Goal: Task Accomplishment & Management: Complete application form

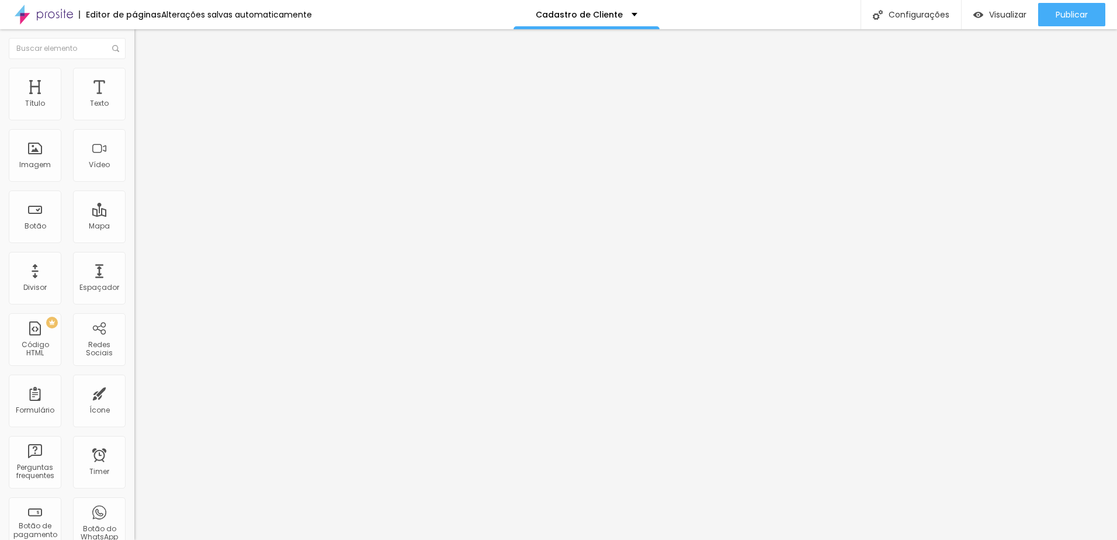
click at [134, 118] on div "Contato" at bounding box center [201, 108] width 134 height 20
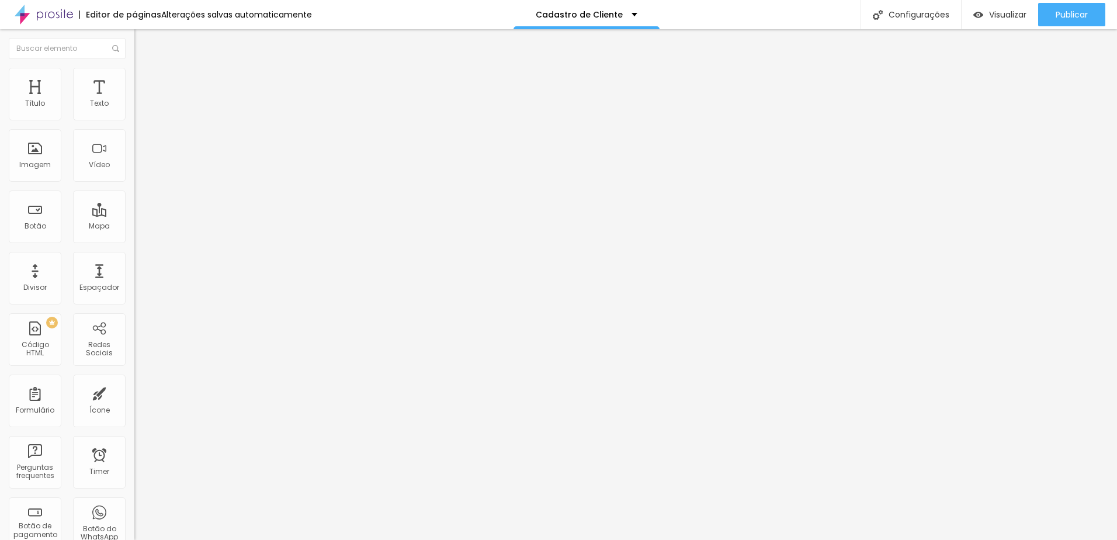
radio input "true"
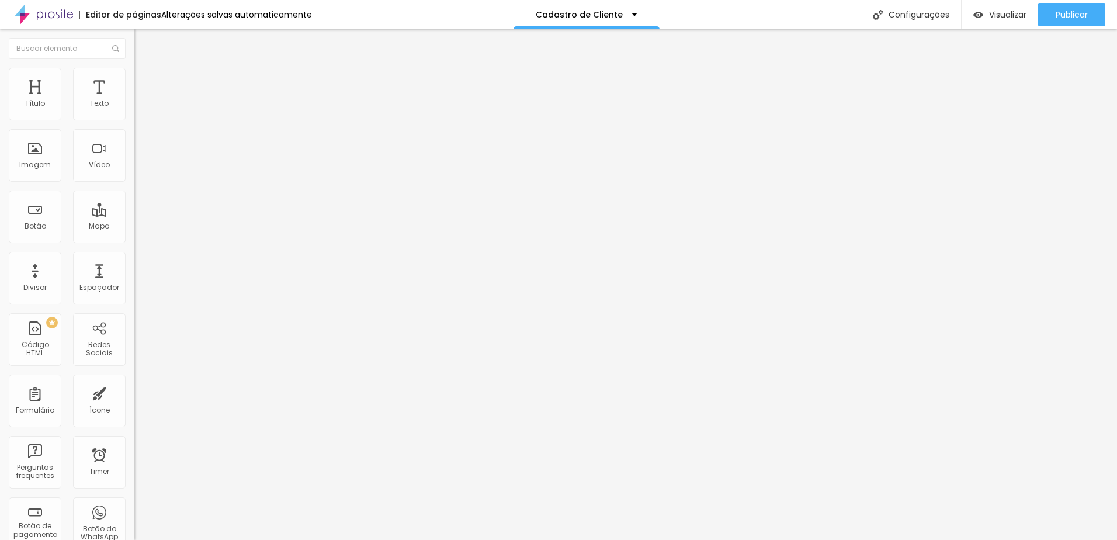
radio input "true"
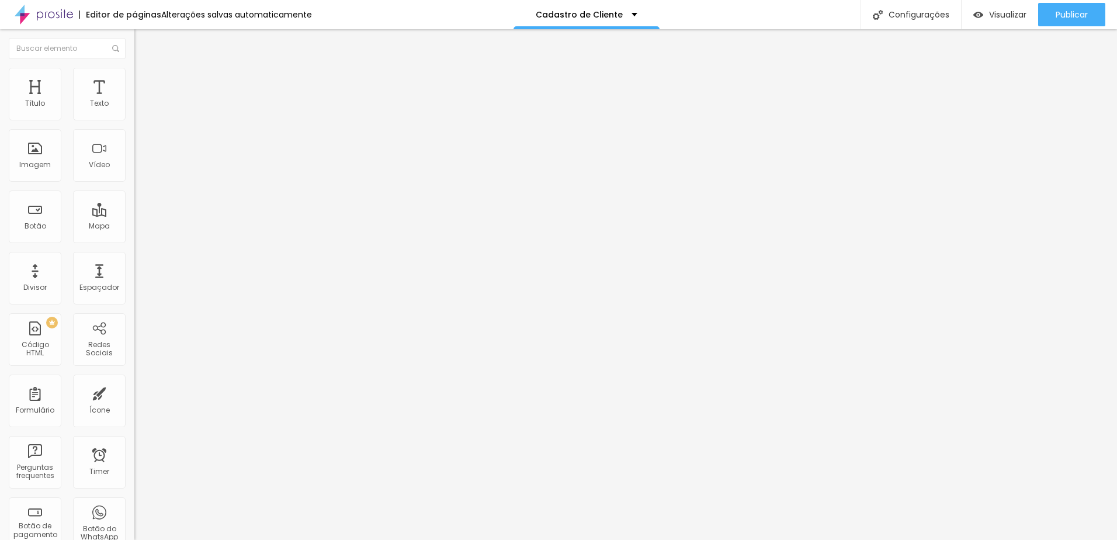
radio input "true"
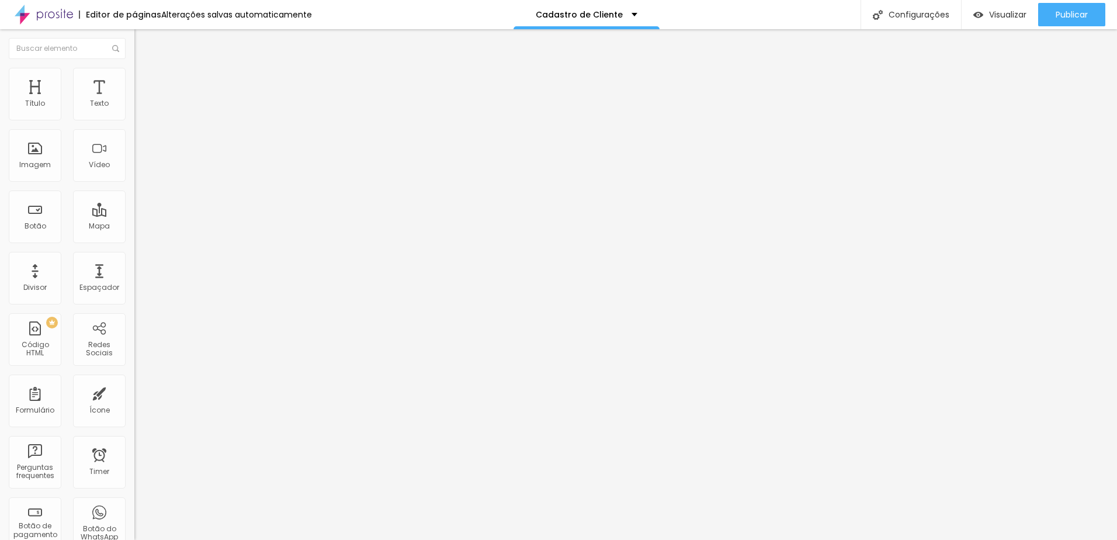
radio input "true"
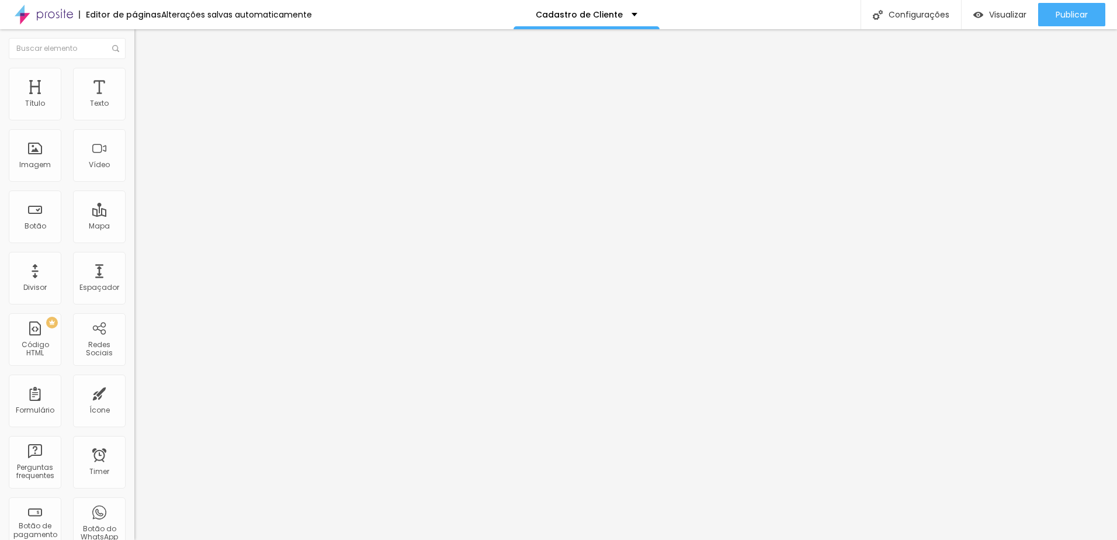
scroll to position [0, 0]
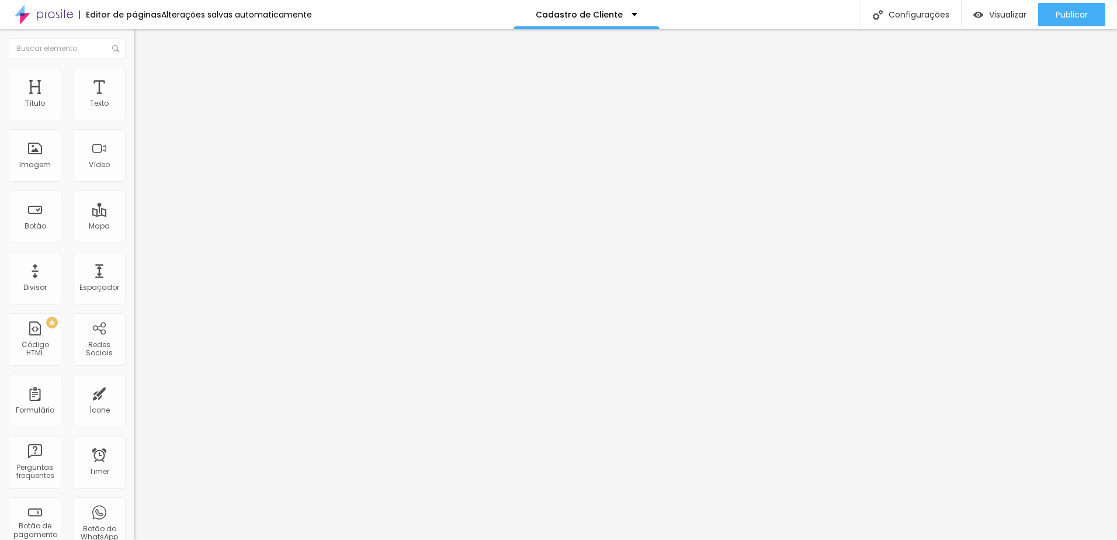
type input "Clientes"
click at [142, 114] on div "Clientes" at bounding box center [201, 108] width 119 height 11
click at [59, 539] on div "Contato" at bounding box center [58, 547] width 111 height 7
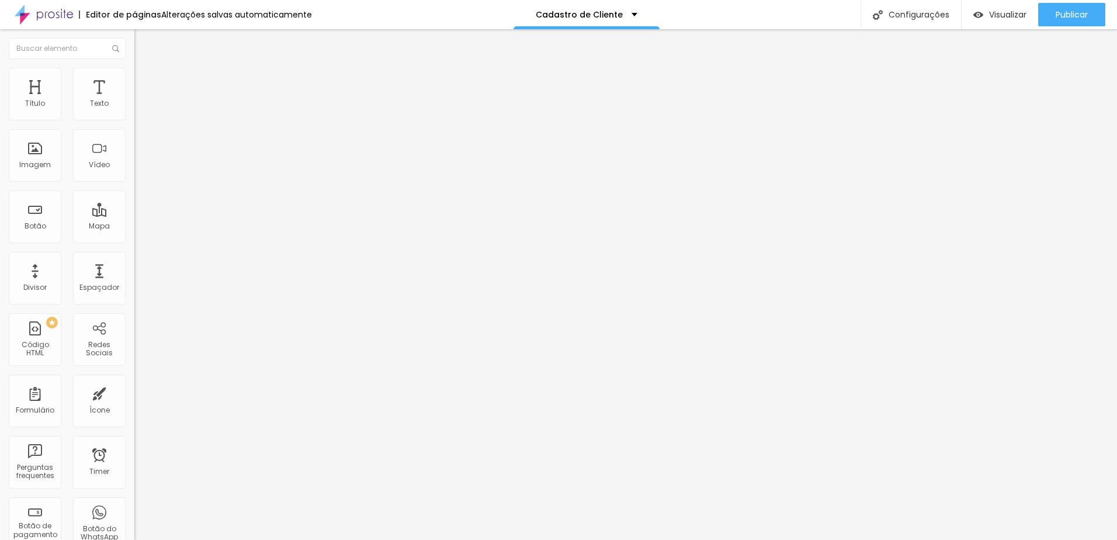
click at [142, 114] on div "Contato" at bounding box center [201, 108] width 119 height 11
click at [145, 82] on span "Avançado" at bounding box center [164, 87] width 39 height 10
click at [145, 81] on span "Estilo" at bounding box center [154, 76] width 18 height 10
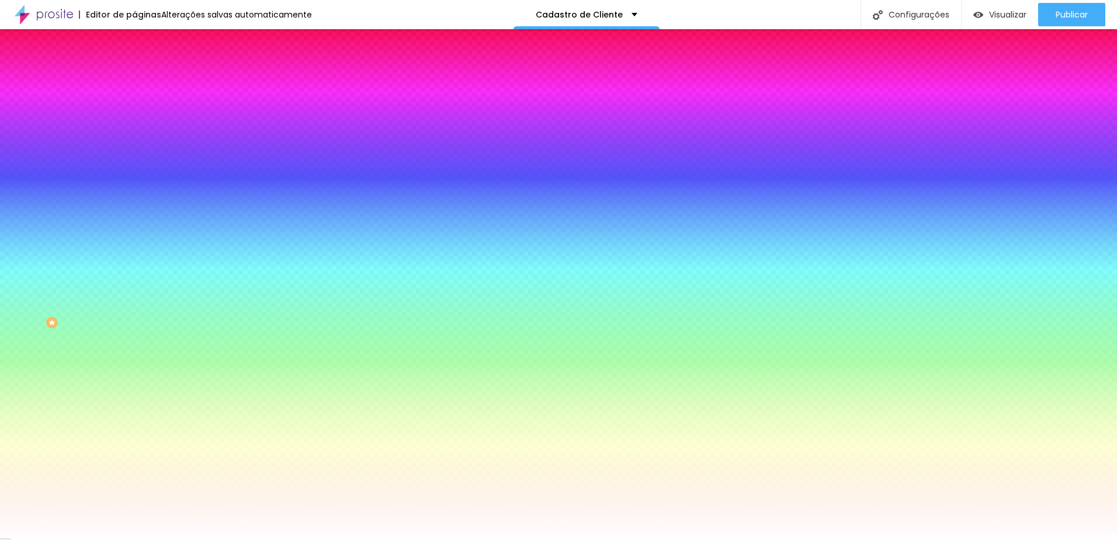
drag, startPoint x: 27, startPoint y: 77, endPoint x: 60, endPoint y: 95, distance: 37.9
click at [134, 68] on li "Conteúdo" at bounding box center [201, 62] width 134 height 12
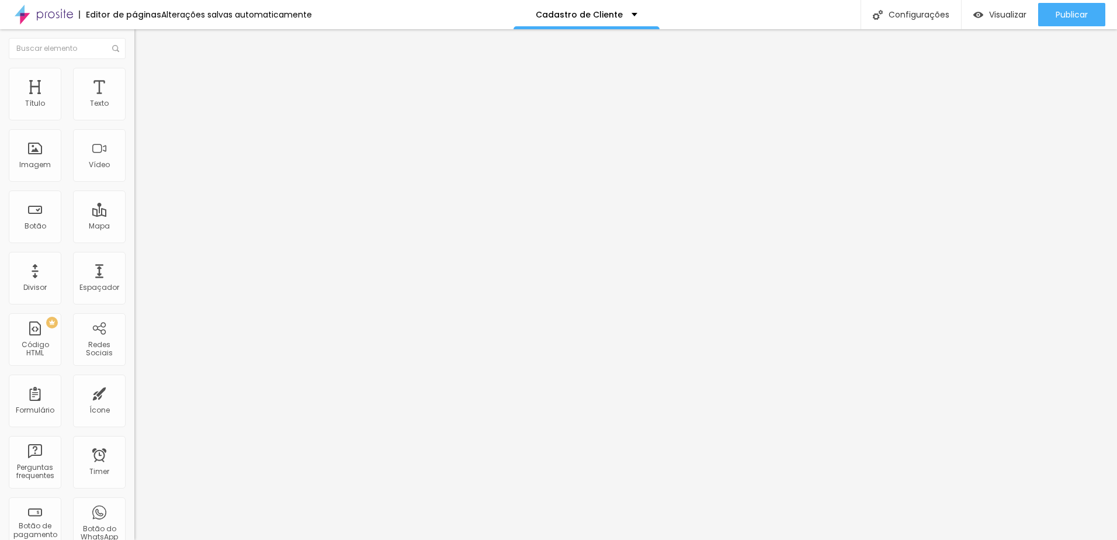
click at [134, 117] on span at bounding box center [137, 122] width 7 height 10
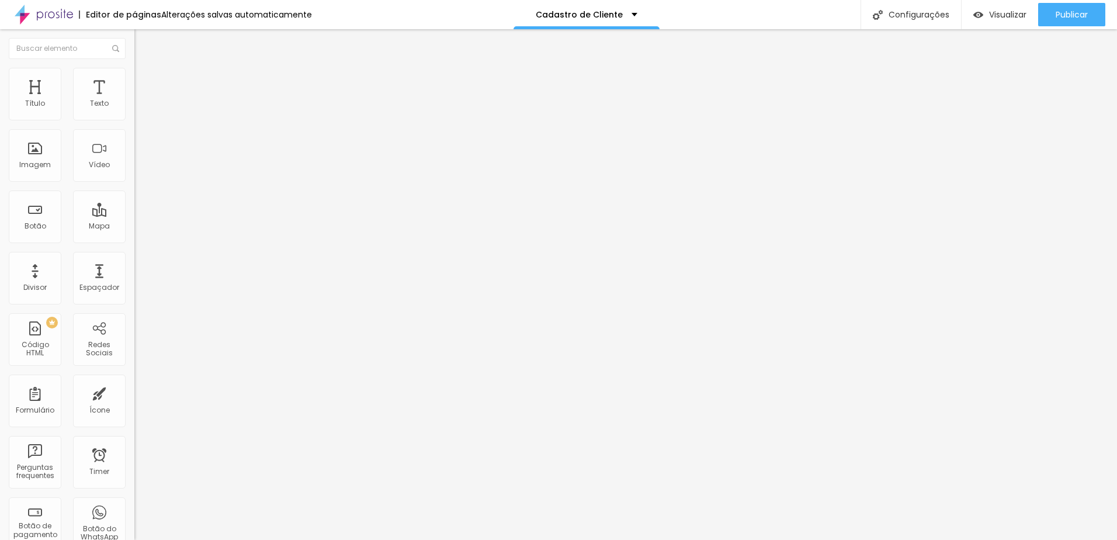
click at [142, 114] on div "Clientes" at bounding box center [201, 108] width 119 height 11
click at [59, 539] on div "Contato" at bounding box center [58, 547] width 111 height 7
click at [134, 118] on img at bounding box center [137, 121] width 7 height 7
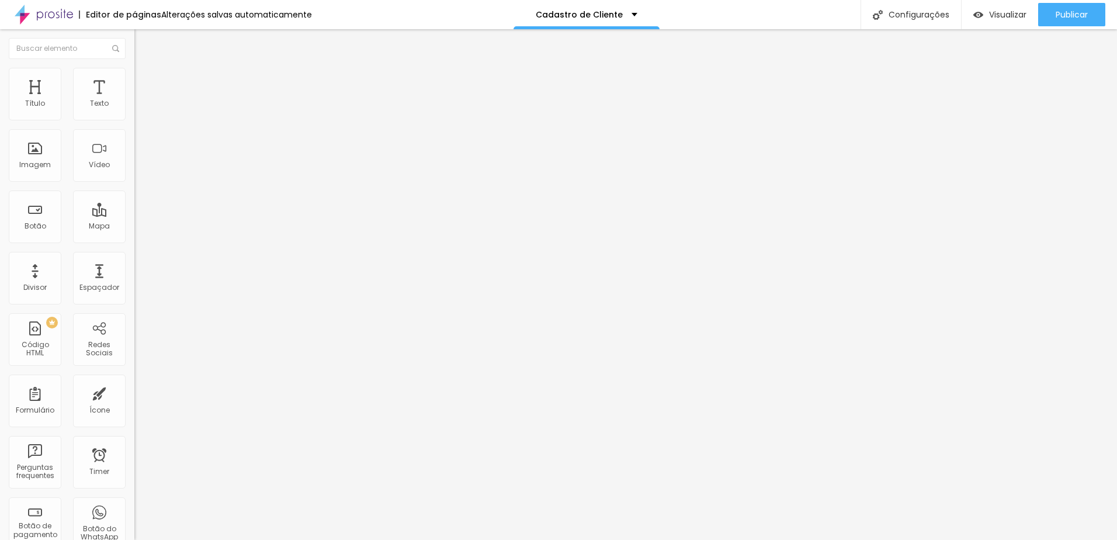
drag, startPoint x: 550, startPoint y: 152, endPoint x: 544, endPoint y: 163, distance: 12.8
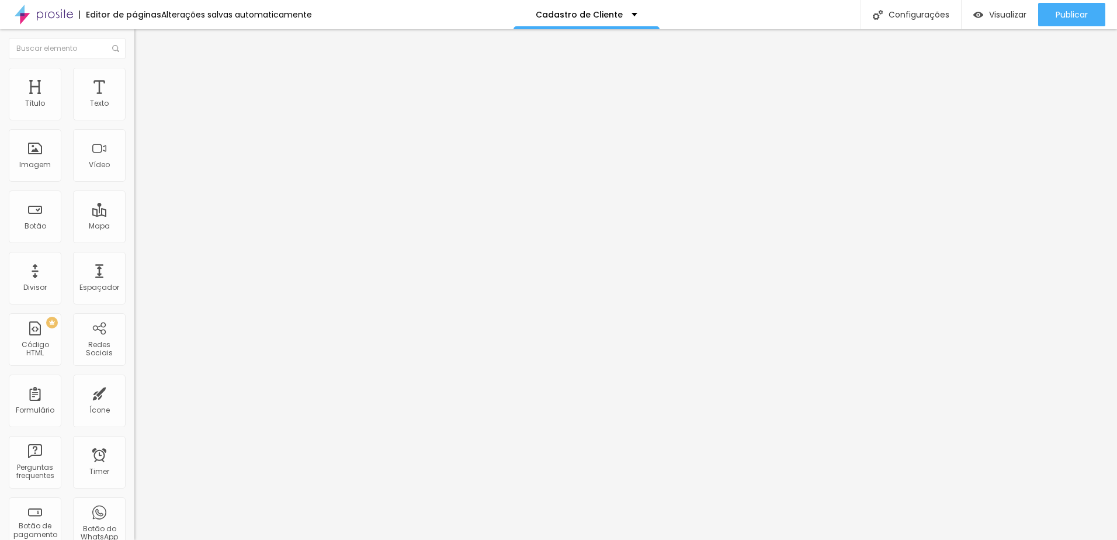
radio input "true"
click at [134, 118] on div "Contato" at bounding box center [201, 108] width 134 height 20
click at [134, 118] on img at bounding box center [137, 121] width 7 height 7
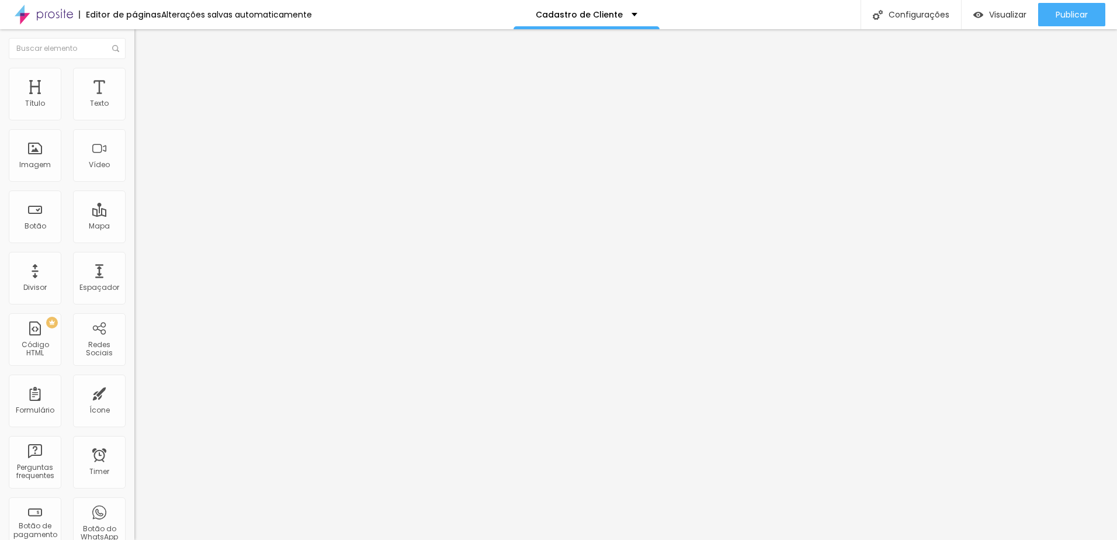
drag, startPoint x: 471, startPoint y: 320, endPoint x: 249, endPoint y: 307, distance: 221.7
type input "W"
type input "Telefone"
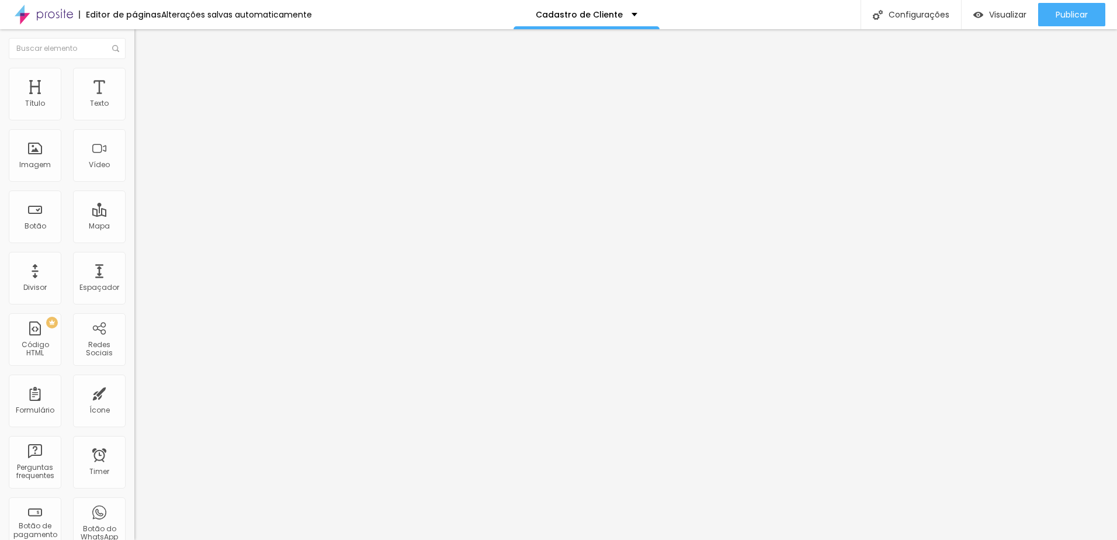
type input "C"
type input "WhatsApp"
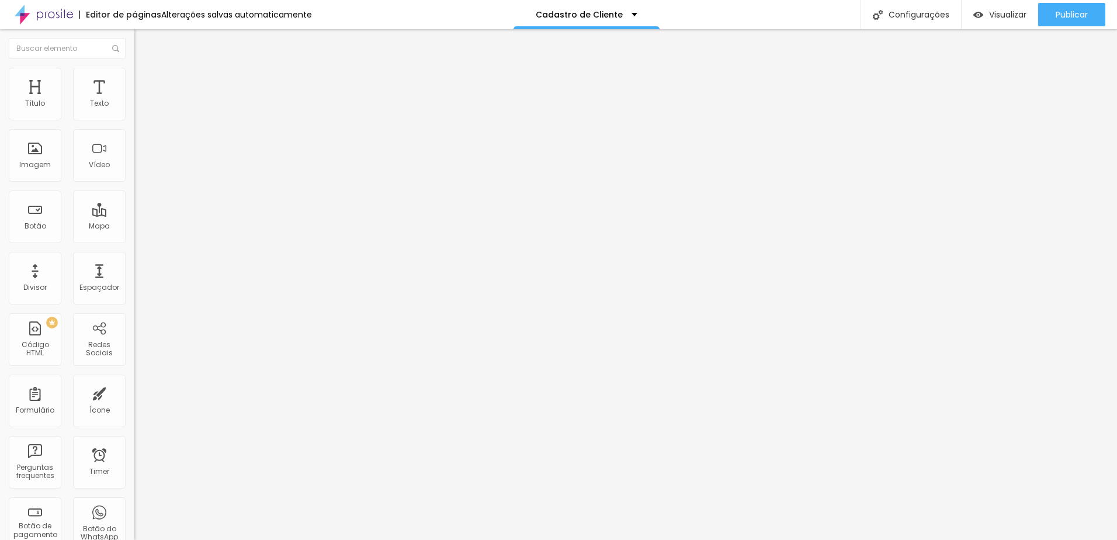
type input "Aniversário"
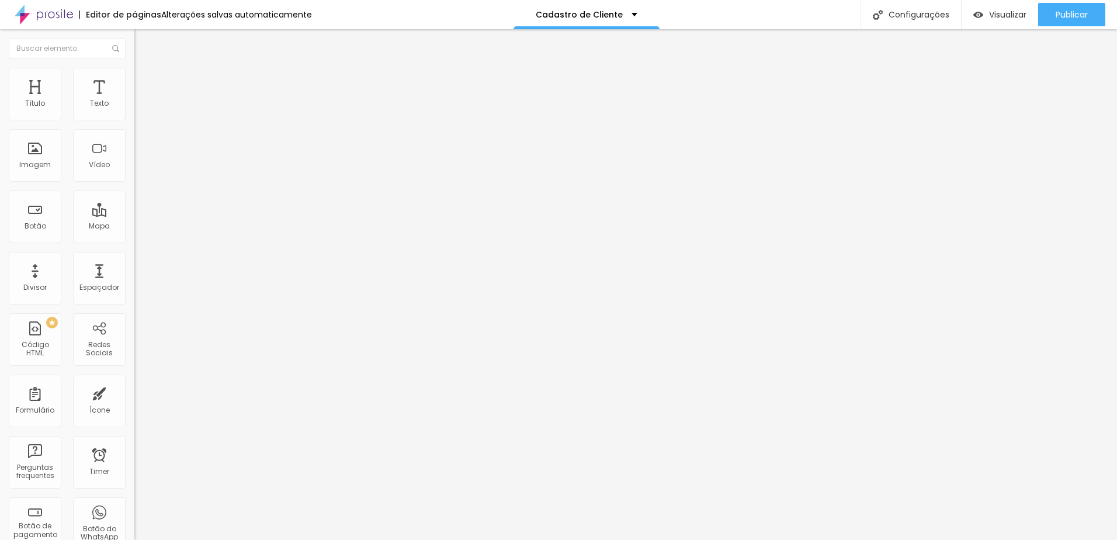
click at [134, 118] on img at bounding box center [137, 121] width 7 height 7
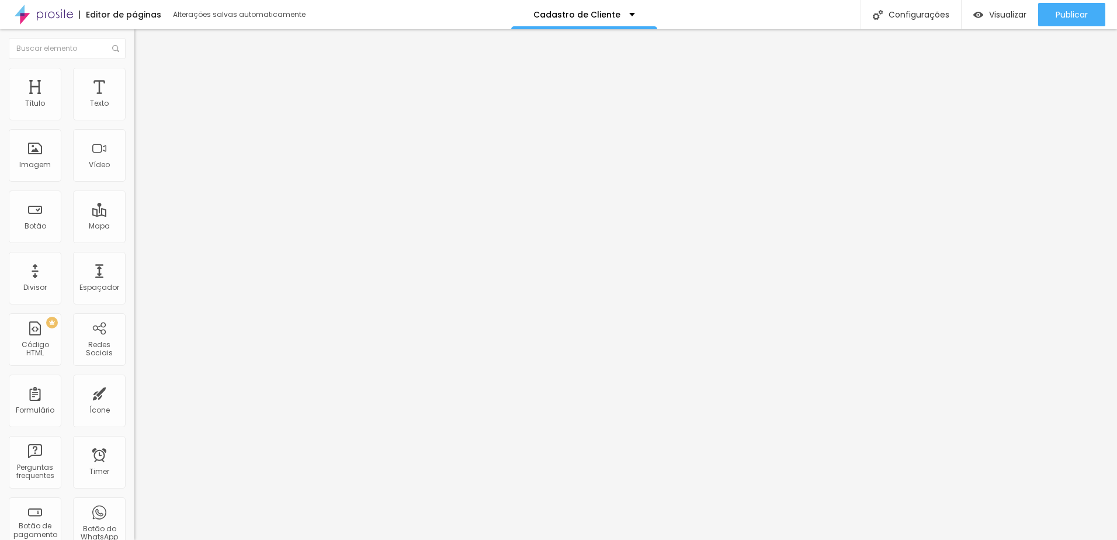
paste input "É permitido ao estudio utilizar as fotos em mídias sociais, sites e materiais p…"
type input "É permitido ao estudio utilizar as fotos em mídias sociais, sites e materiais p…"
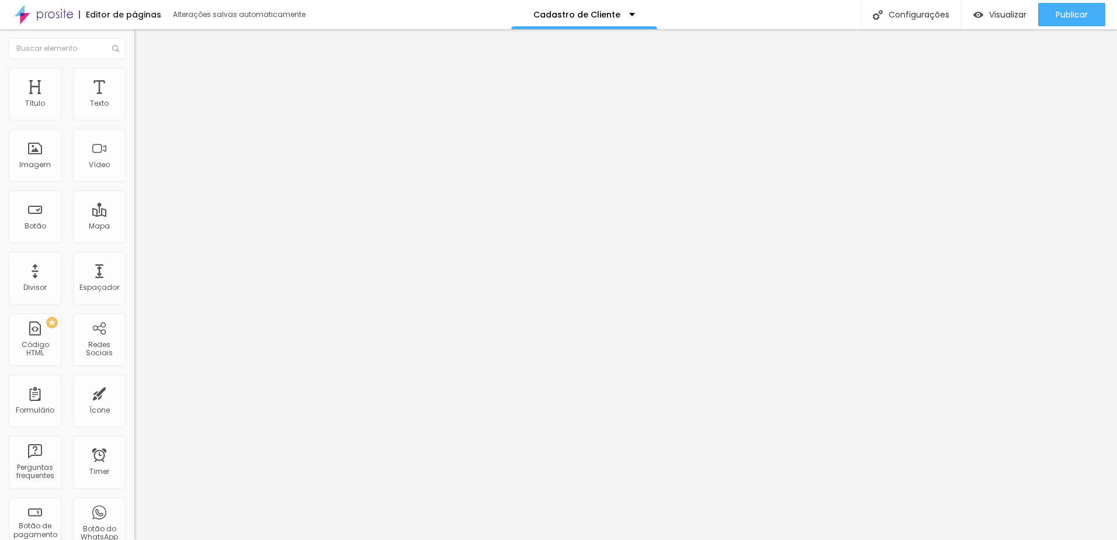
type input "Sim"
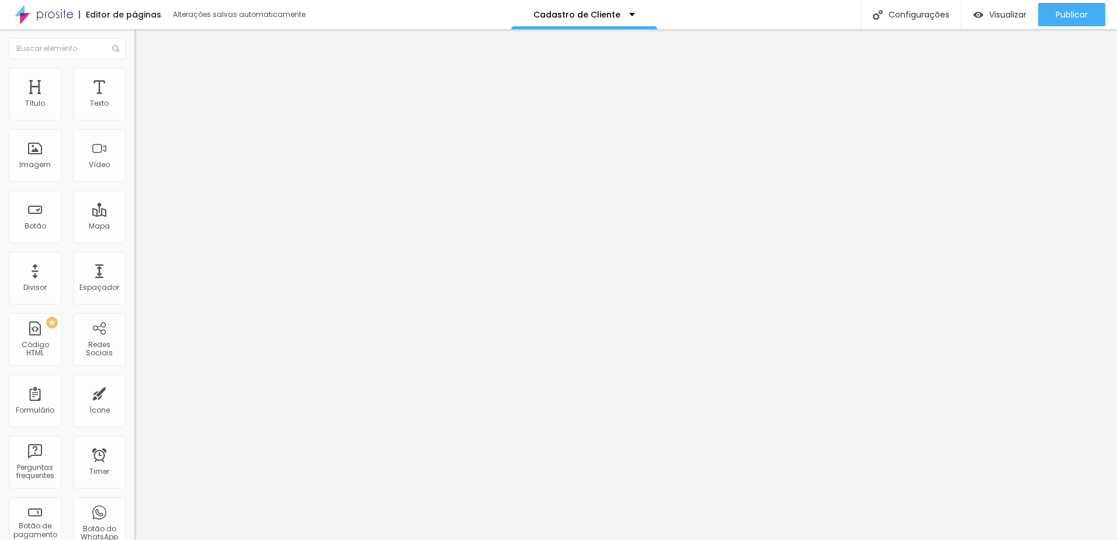
type input "Não"
click at [1056, 13] on span "Publicar" at bounding box center [1071, 14] width 32 height 9
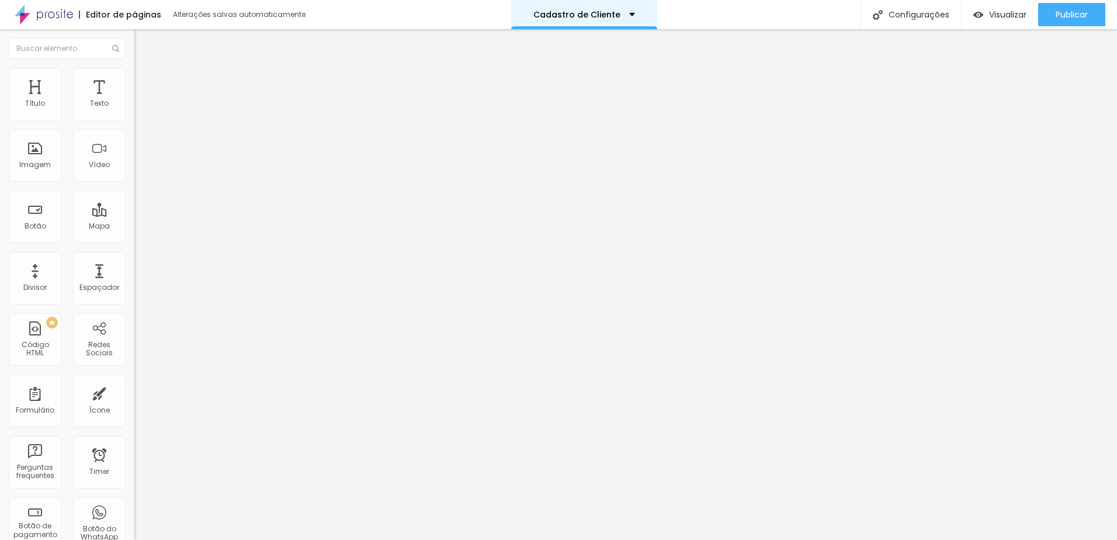
click at [624, 19] on div "Cadastro de Cliente" at bounding box center [584, 14] width 146 height 29
click at [143, 43] on img "button" at bounding box center [147, 42] width 9 height 9
click at [134, 118] on img at bounding box center [137, 121] width 7 height 7
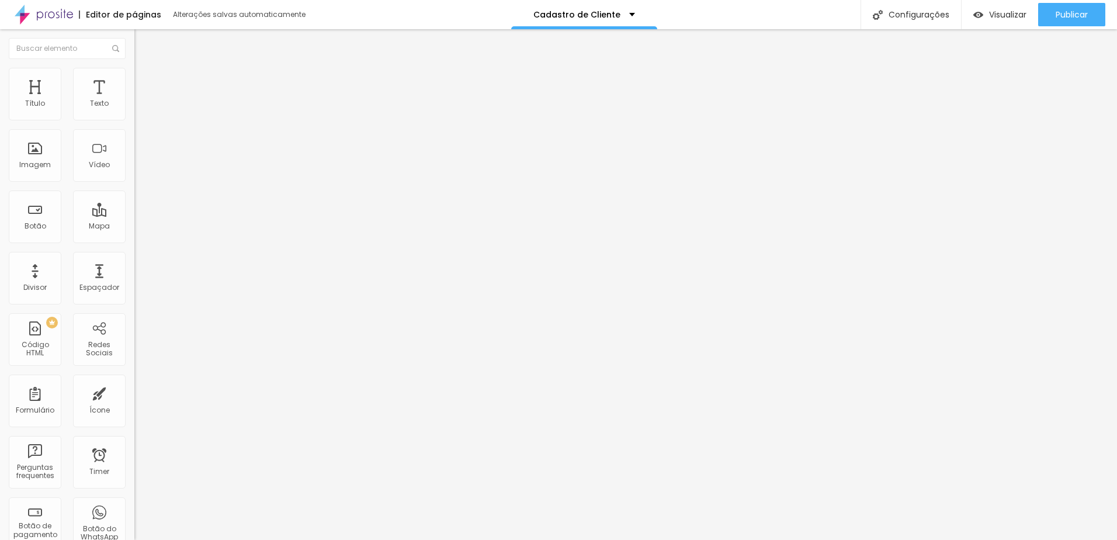
paste input "É permitido ao estudio utilizar as fotos em mídias sociais, sites e materiais p…"
type input "Caixa de seleçãoÉ permitido ao estudio utilizar as fotos em mídias sociais, sit…"
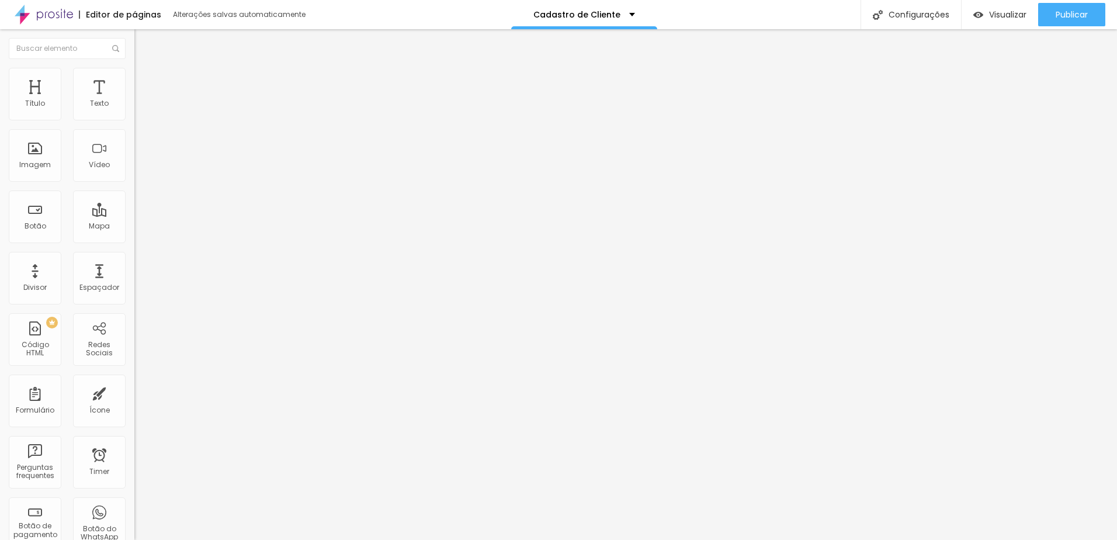
click at [903, 20] on div "Configurações" at bounding box center [910, 14] width 100 height 29
type input "Cadastro de Clientes"
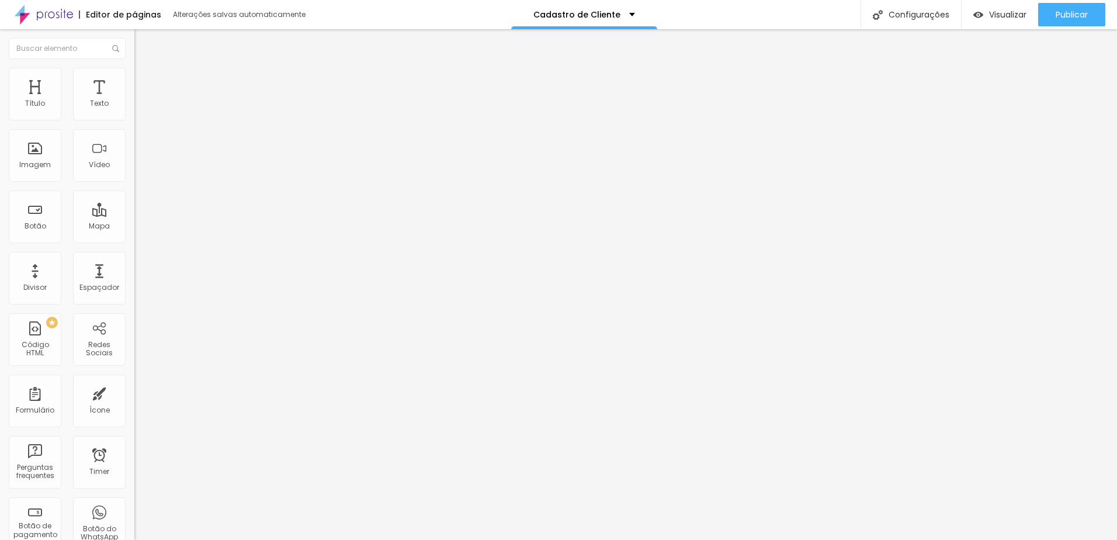
type input "/cadastro-de-clientes"
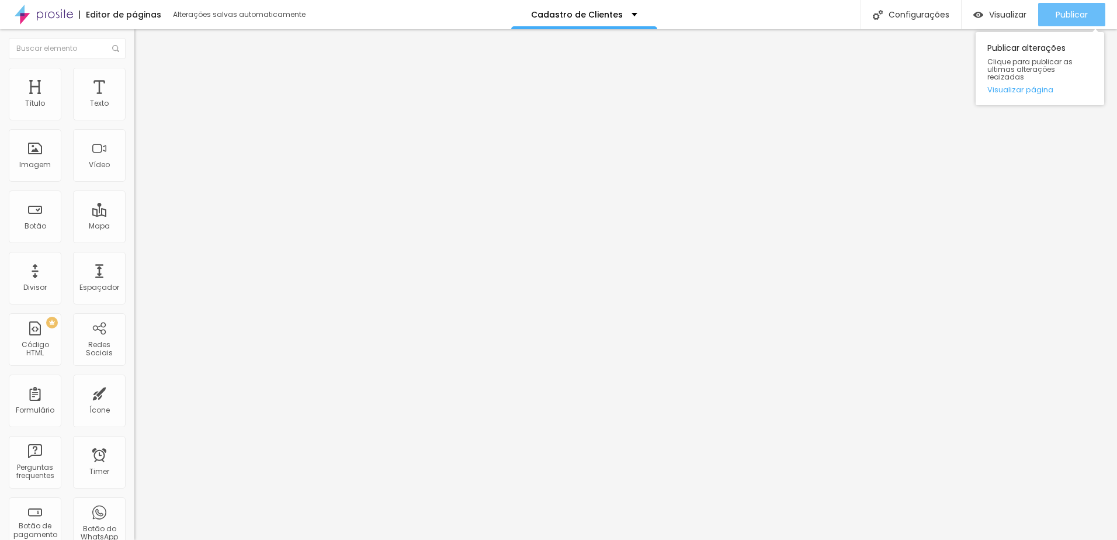
click at [1075, 19] on span "Publicar" at bounding box center [1071, 14] width 32 height 9
click at [985, 14] on div "Visualizar" at bounding box center [999, 15] width 53 height 10
click at [134, 117] on span at bounding box center [137, 122] width 7 height 10
drag, startPoint x: 439, startPoint y: 329, endPoint x: 180, endPoint y: 296, distance: 260.2
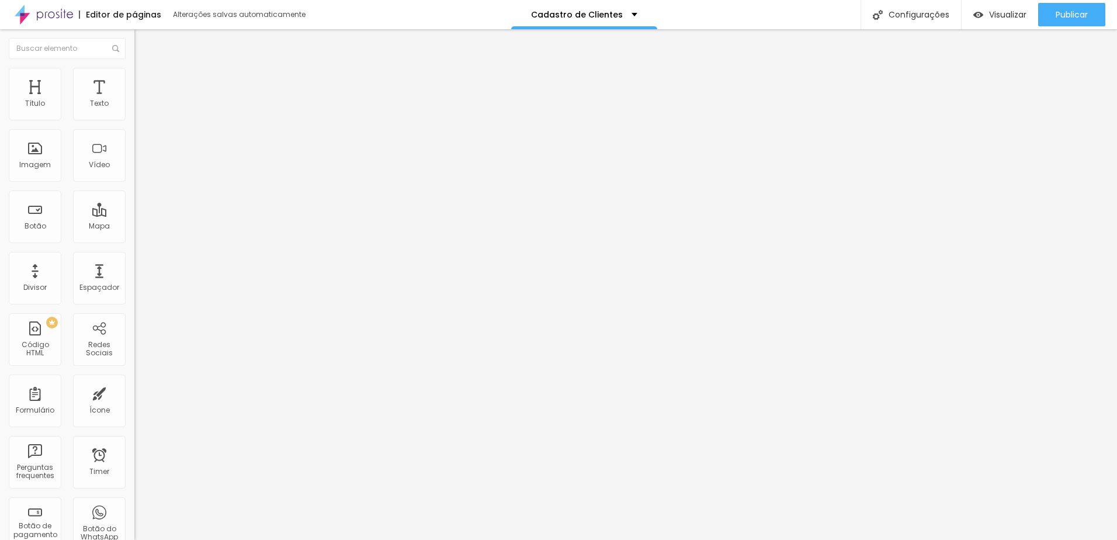
type input "Celular"
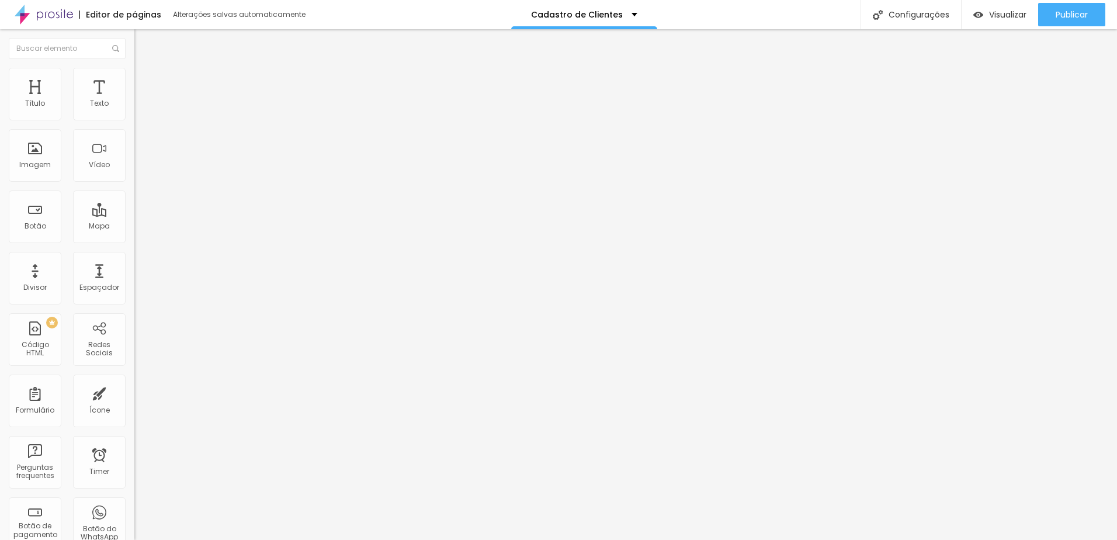
click at [134, 118] on div "Clientes" at bounding box center [201, 108] width 134 height 20
click at [134, 99] on span "Formulário" at bounding box center [153, 94] width 39 height 10
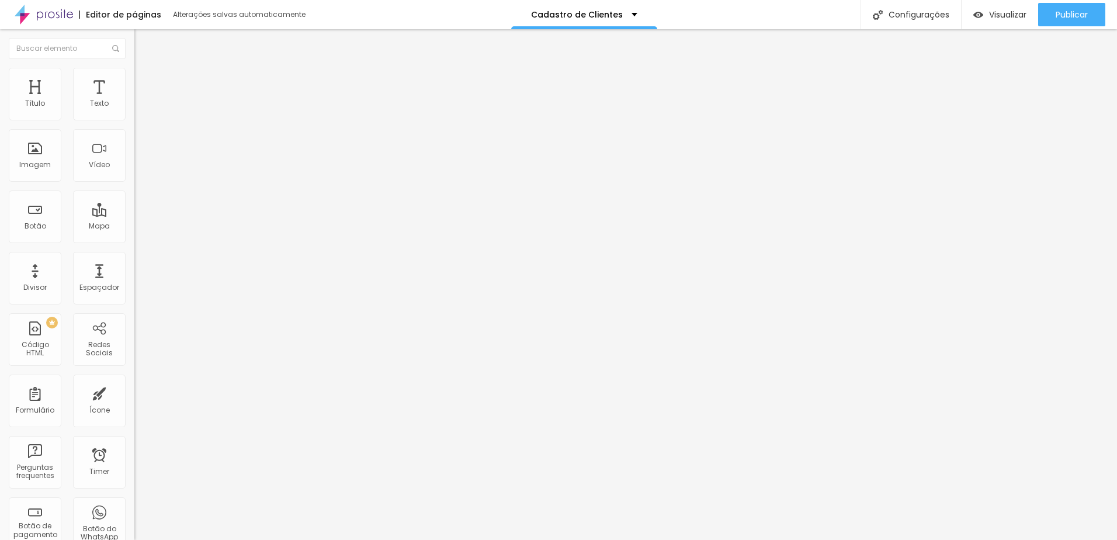
click at [134, 118] on img at bounding box center [137, 121] width 7 height 7
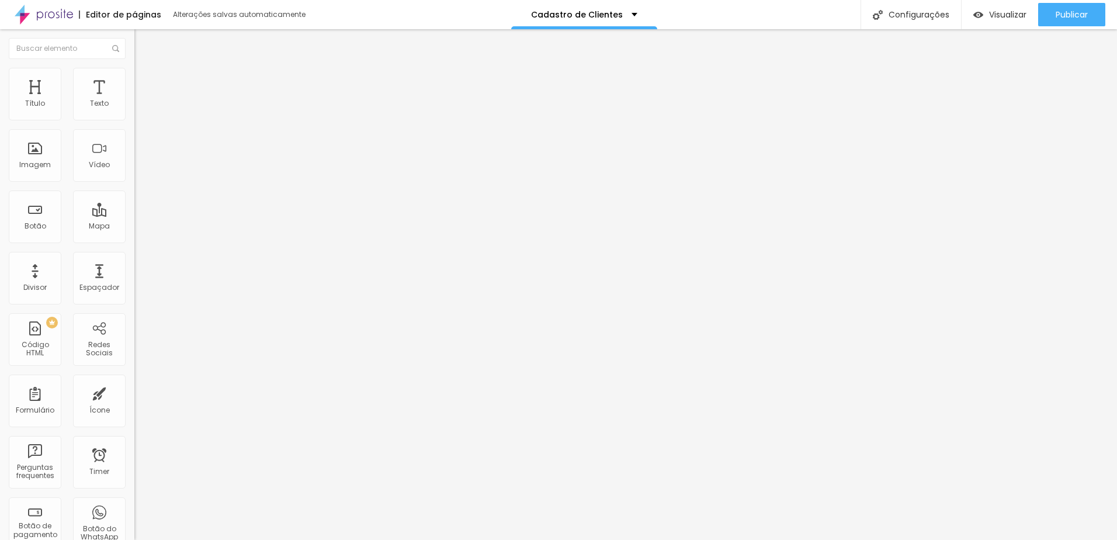
type input "F"
type input "Celular"
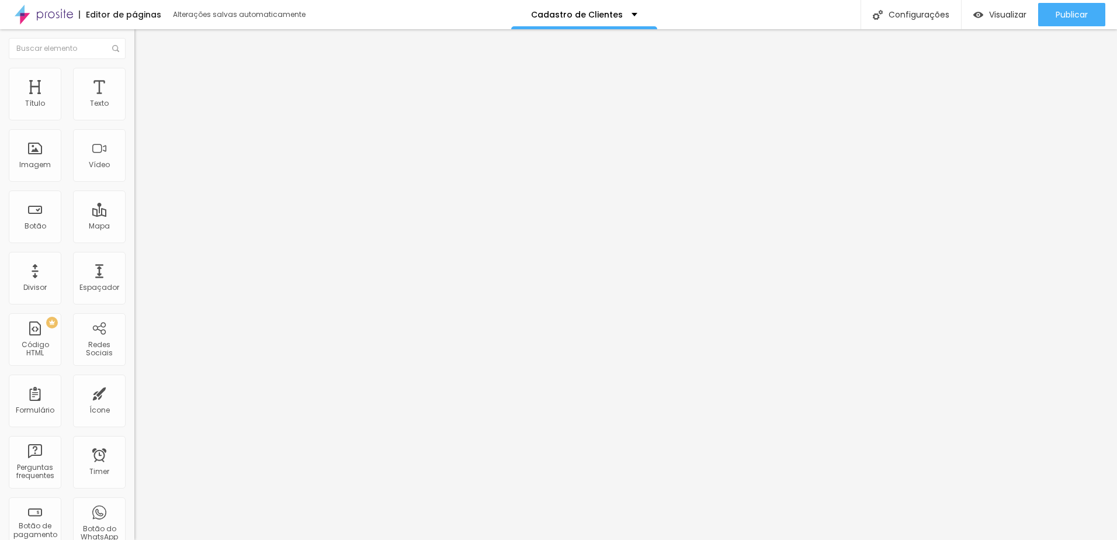
type input "Celular"
type input "WhatsApp"
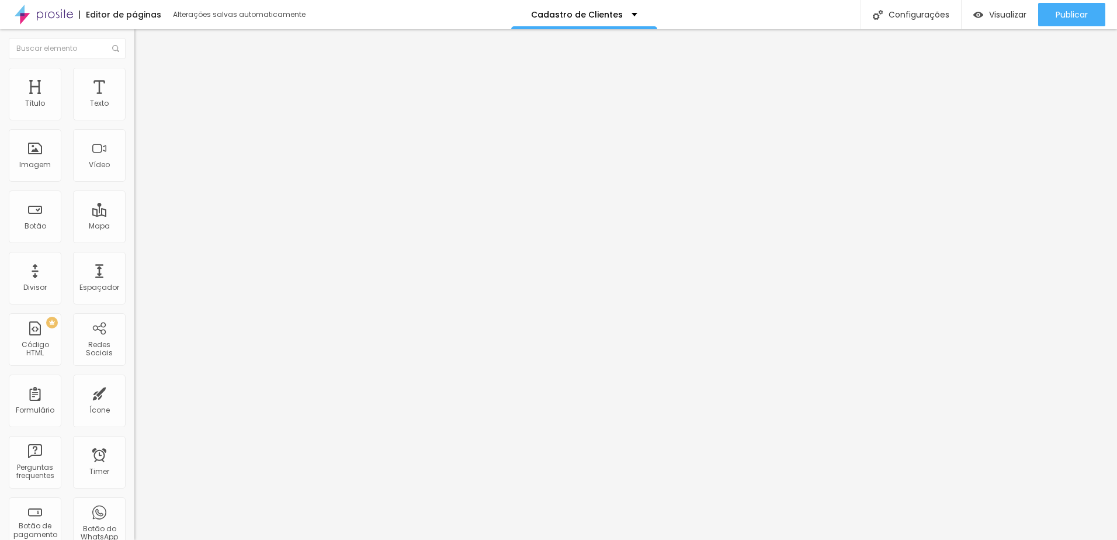
click at [134, 114] on div "Formulário Clientes" at bounding box center [201, 108] width 134 height 35
click at [134, 118] on img at bounding box center [137, 121] width 7 height 7
drag, startPoint x: 495, startPoint y: 323, endPoint x: 138, endPoint y: 305, distance: 357.3
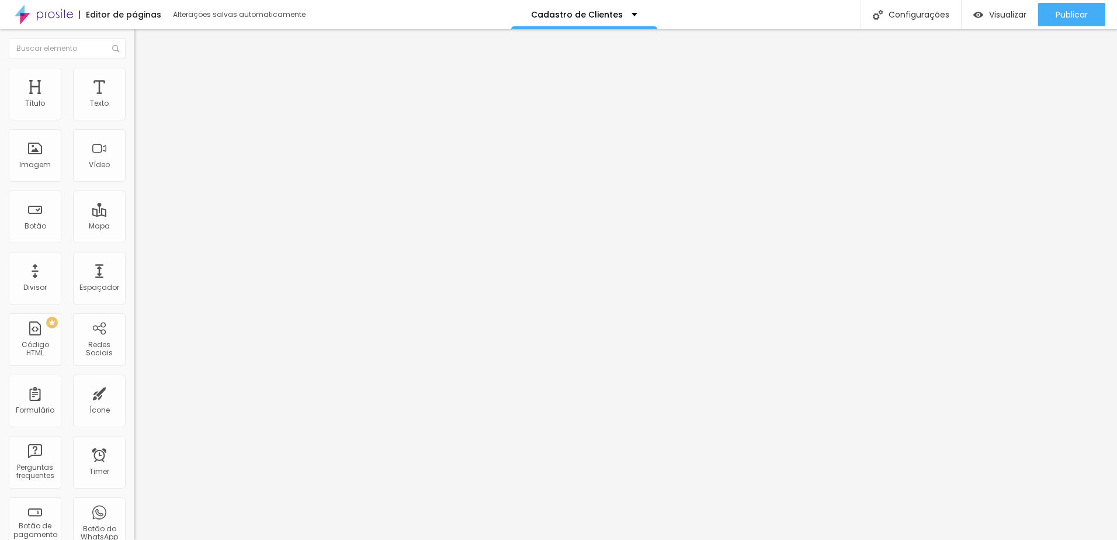
type input "Celular"
click at [1062, 5] on div "Publicar" at bounding box center [1071, 14] width 32 height 23
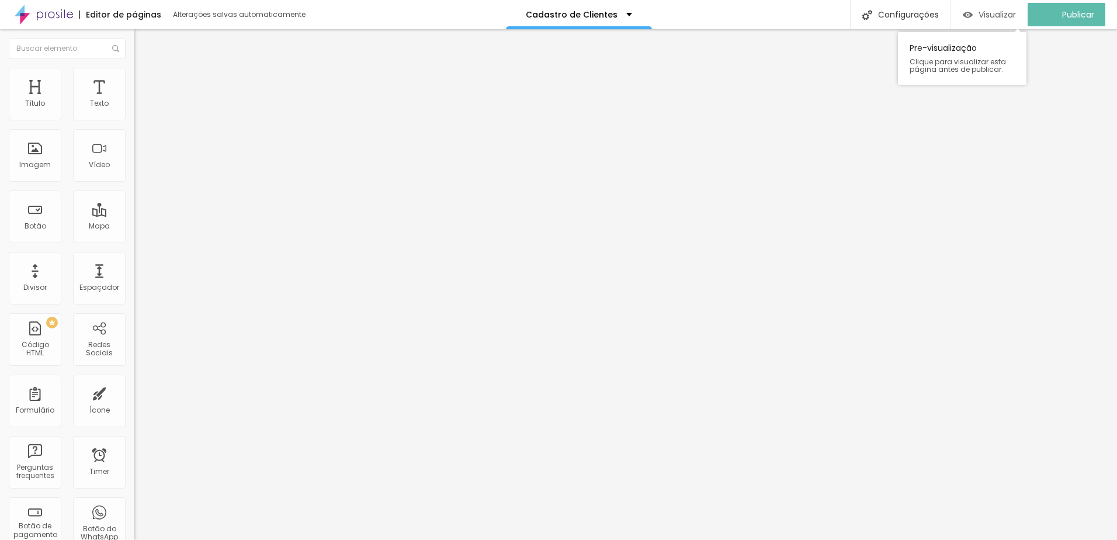
click at [1006, 11] on span "Visualizar" at bounding box center [996, 14] width 37 height 9
click at [999, 12] on span "Visualizar" at bounding box center [1007, 14] width 37 height 9
click at [134, 118] on img at bounding box center [137, 121] width 7 height 7
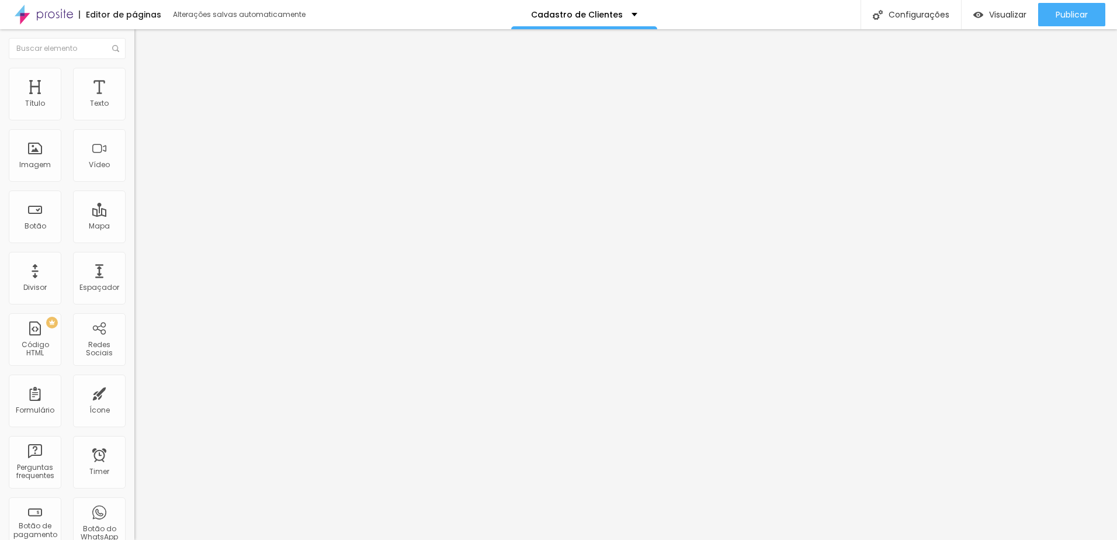
click at [742, 539] on div "Editor de formulário" at bounding box center [558, 543] width 1117 height 7
click at [34, 20] on img at bounding box center [44, 14] width 58 height 29
click at [134, 117] on span at bounding box center [137, 122] width 7 height 10
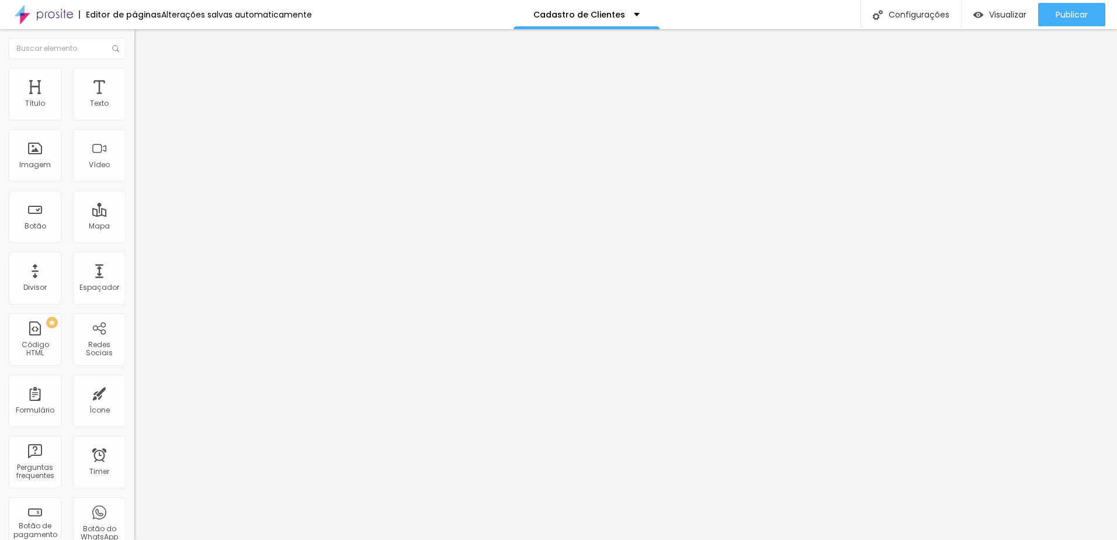
radio input "true"
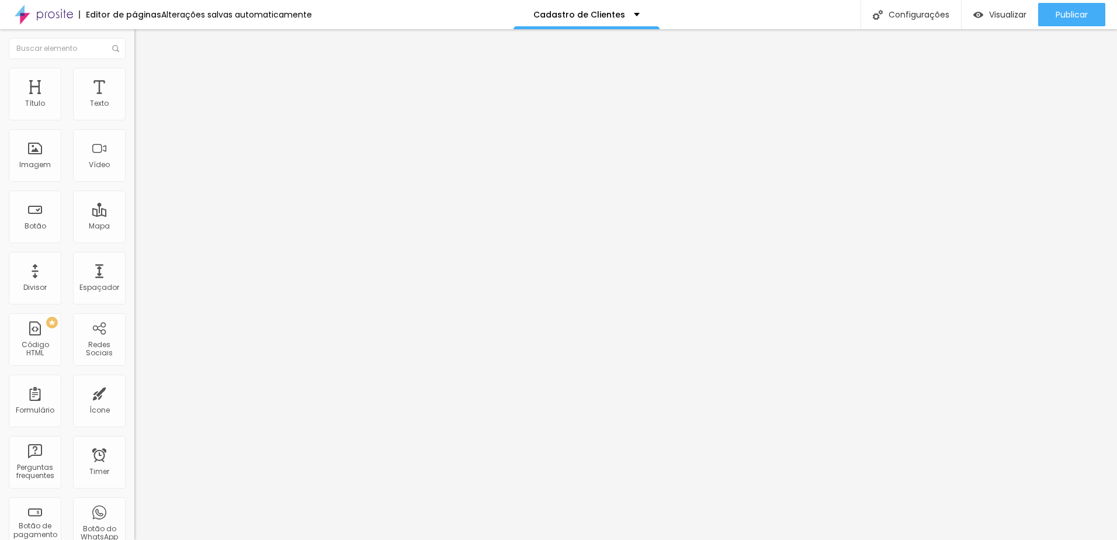
radio input "true"
